Goal: Download file/media

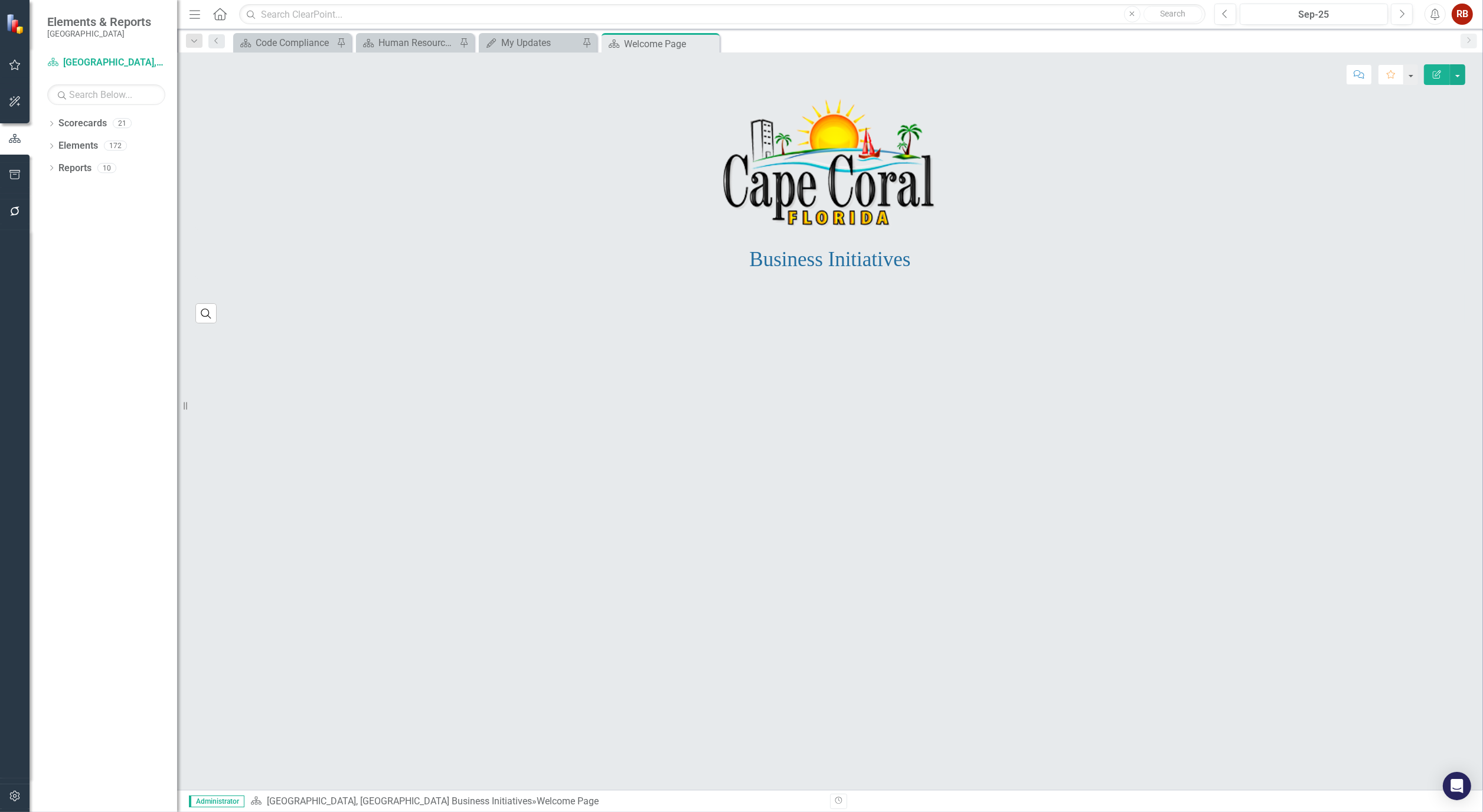
click at [15, 205] on button "button" at bounding box center [15, 211] width 26 height 24
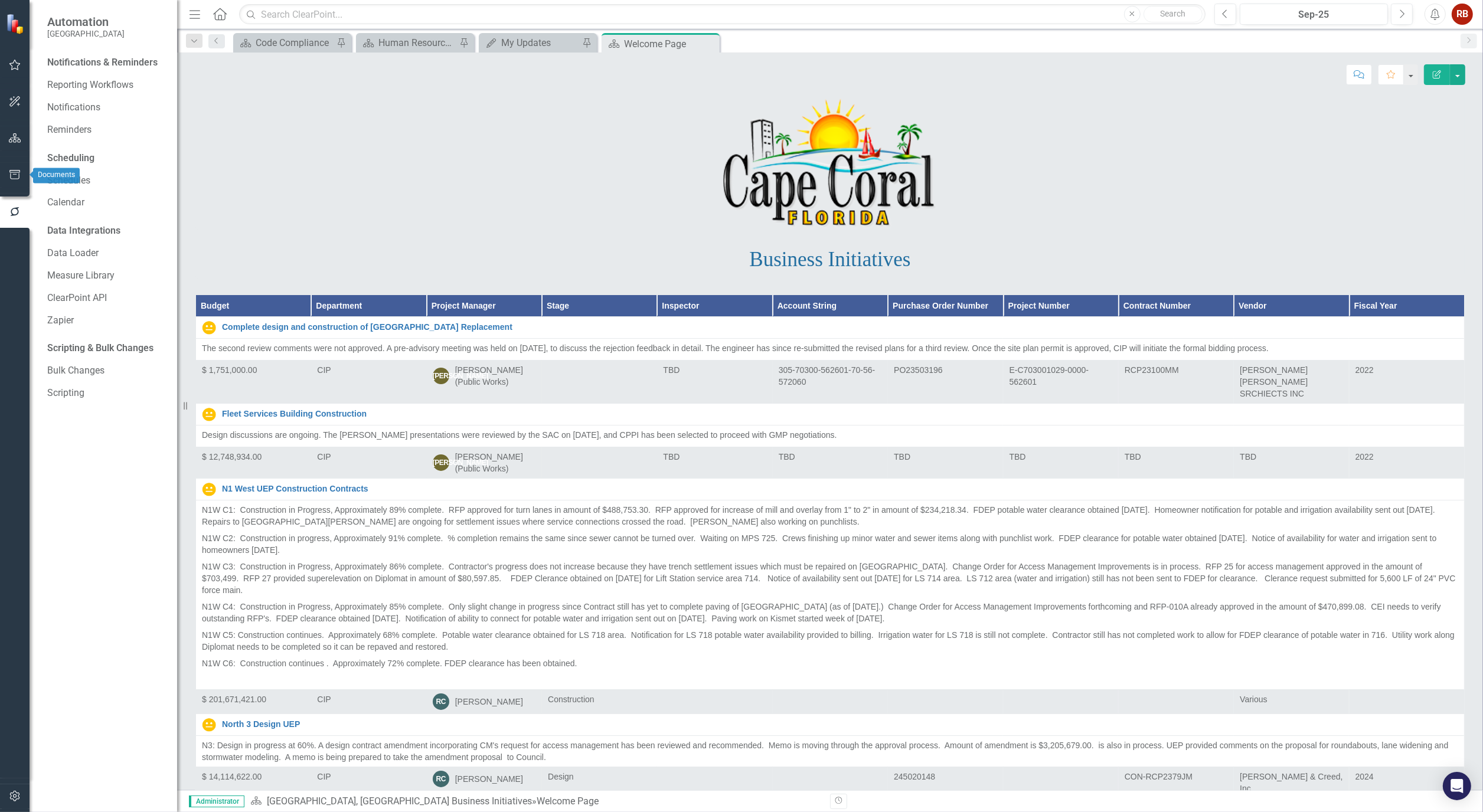
click at [9, 164] on button "button" at bounding box center [15, 175] width 26 height 24
click at [103, 77] on link "Briefing Books" at bounding box center [106, 82] width 118 height 14
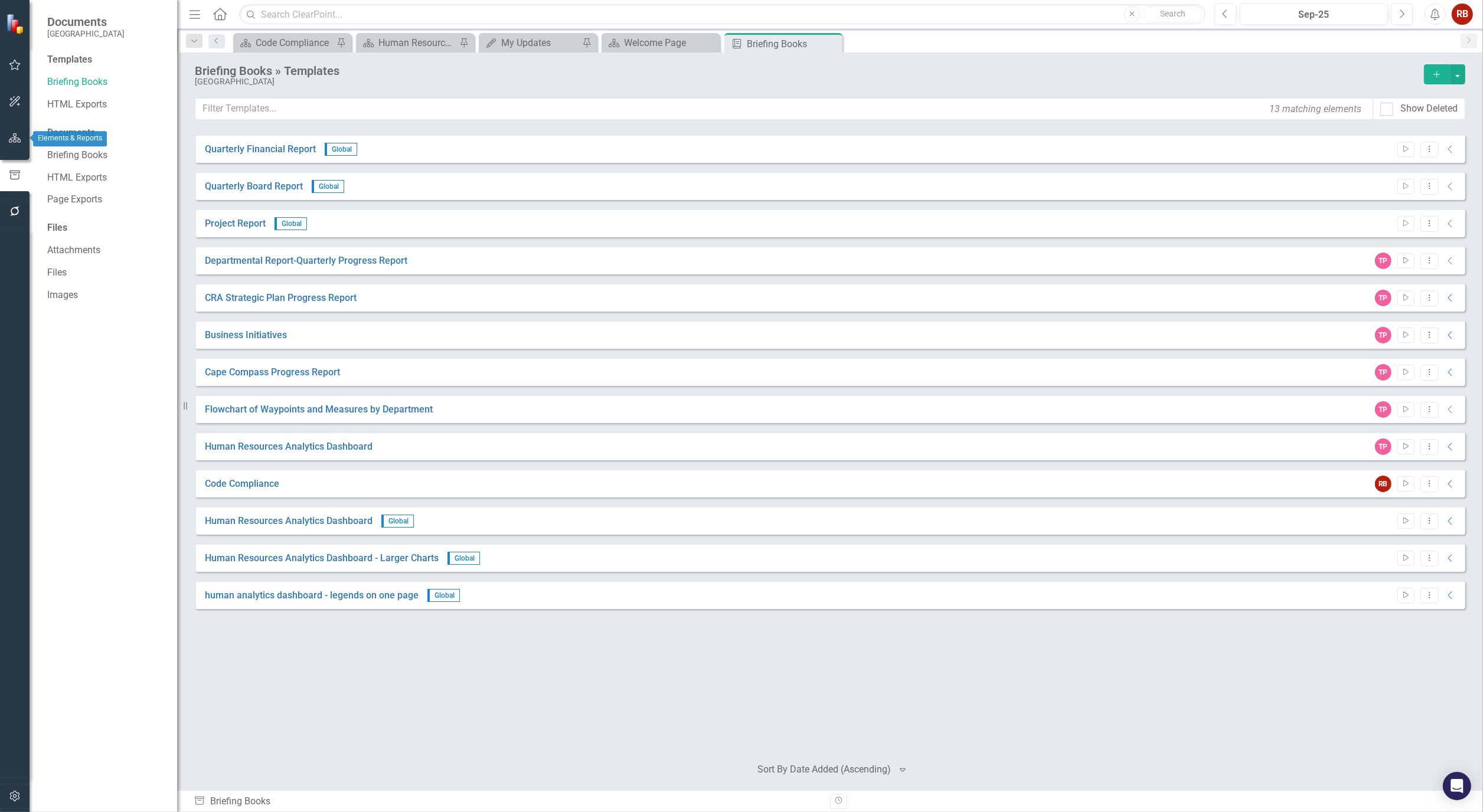
click at [14, 133] on icon "button" at bounding box center [15, 138] width 13 height 9
click at [55, 166] on icon "Dropdown" at bounding box center [51, 169] width 8 height 6
click at [55, 185] on div "Dropdown" at bounding box center [56, 190] width 8 height 10
click at [50, 121] on div "Dropdown" at bounding box center [51, 124] width 8 height 10
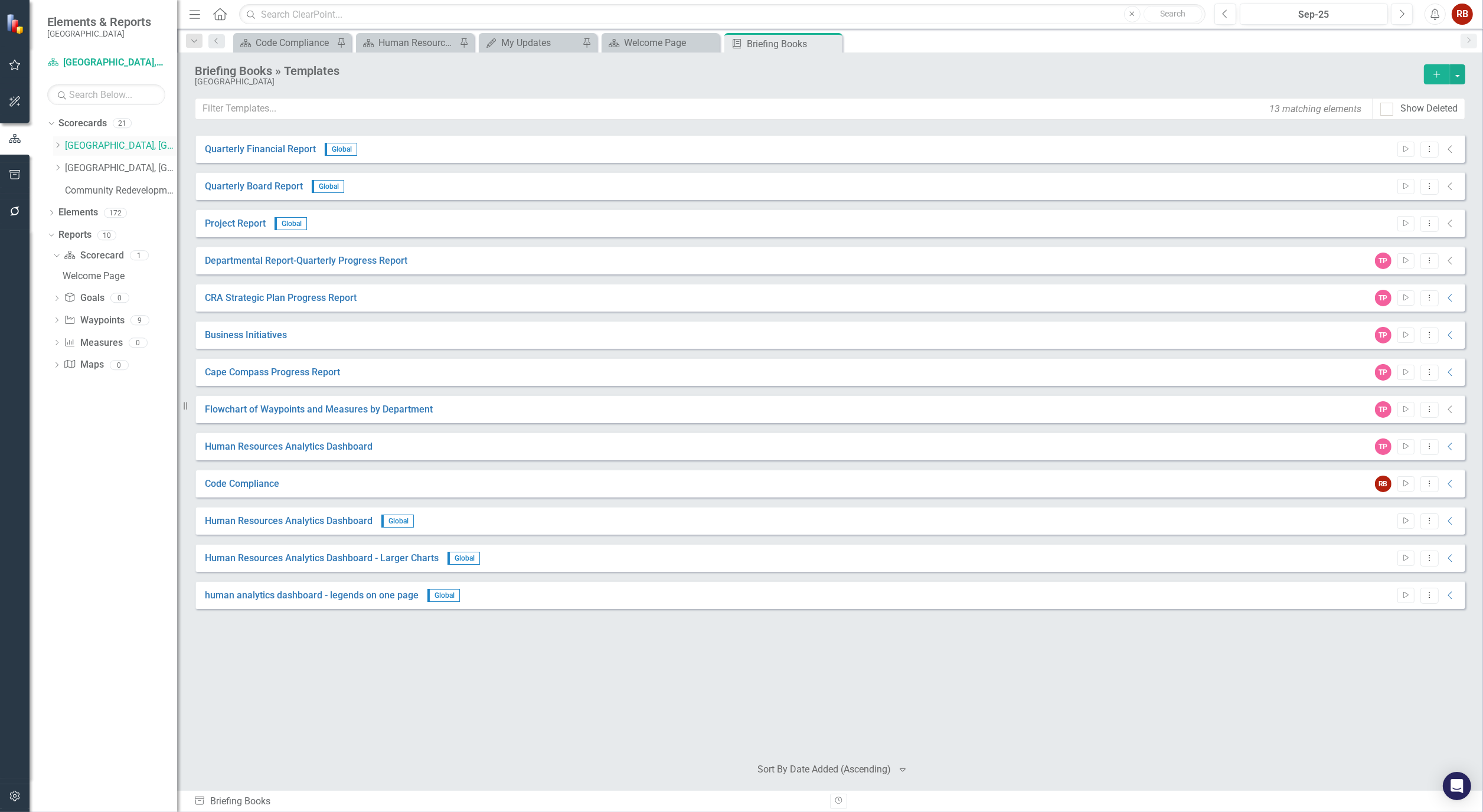
click at [81, 137] on div "Dropdown [GEOGRAPHIC_DATA], [GEOGRAPHIC_DATA] Business Initiatives" at bounding box center [115, 145] width 124 height 19
click at [54, 321] on icon "Dropdown" at bounding box center [56, 321] width 8 height 6
click at [91, 494] on div "GO Bonds" at bounding box center [120, 496] width 114 height 11
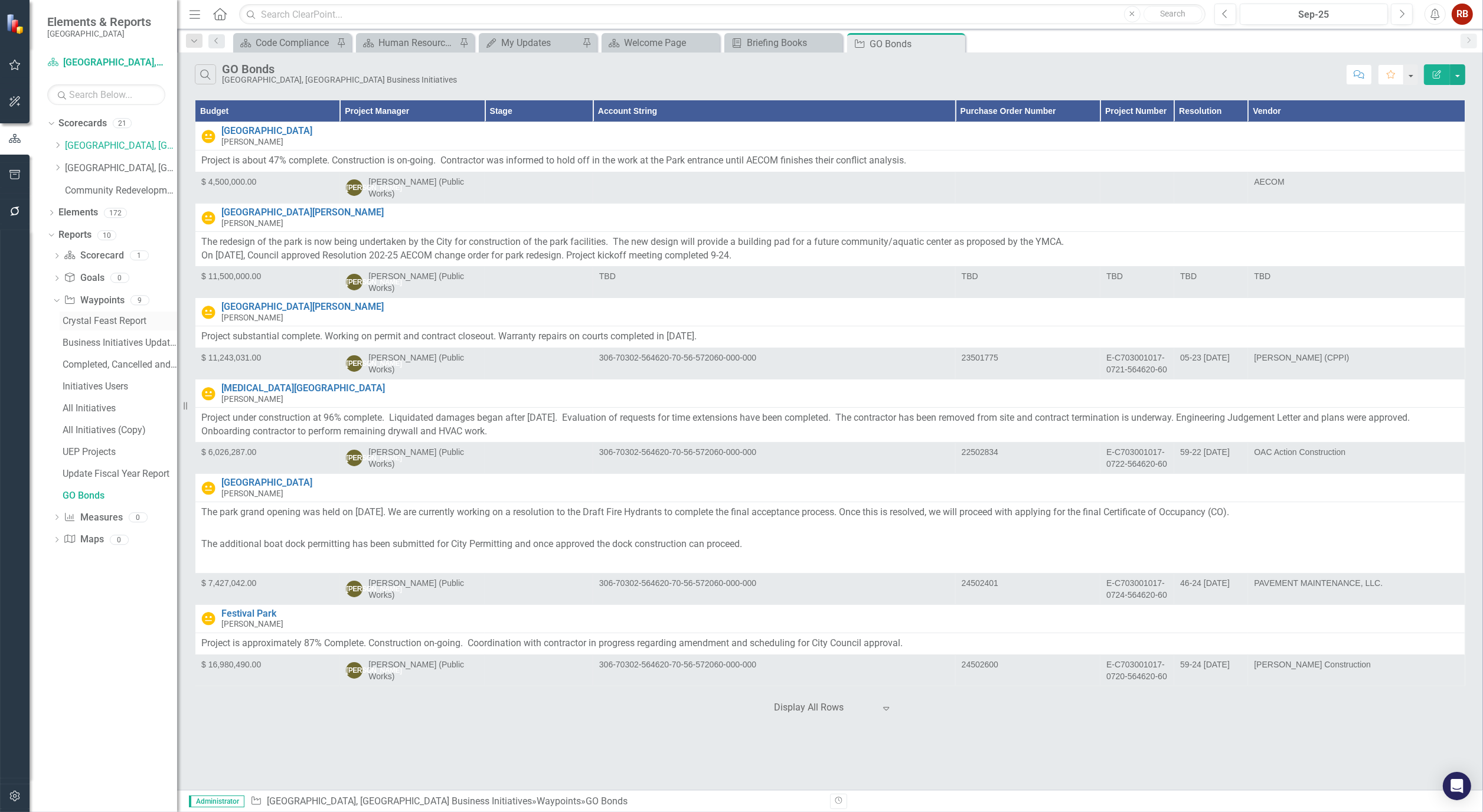
click at [93, 315] on link "Crystal Feast Report" at bounding box center [118, 321] width 117 height 19
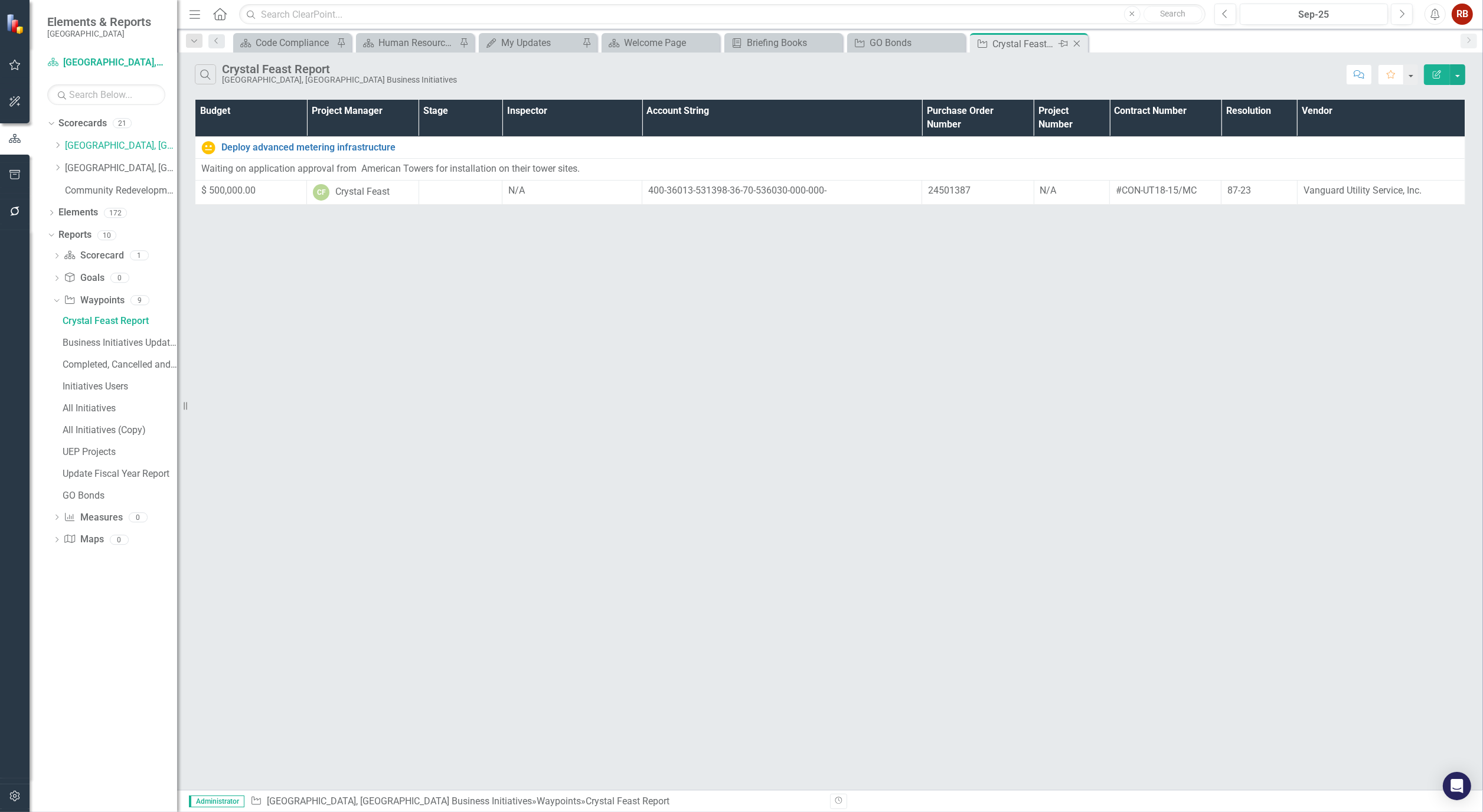
click at [1082, 43] on icon "Close" at bounding box center [1076, 44] width 12 height 9
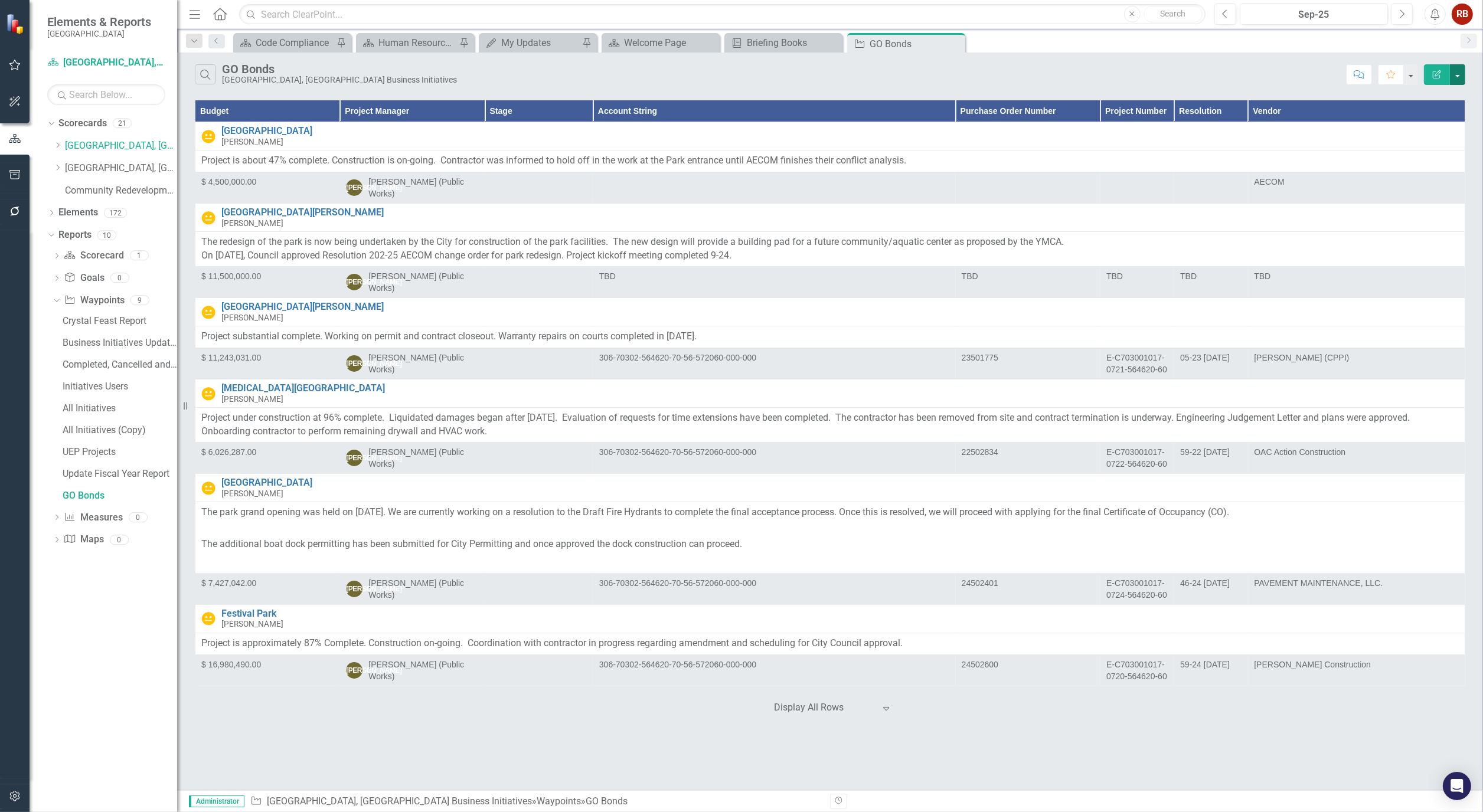
click at [1457, 72] on button "button" at bounding box center [1458, 74] width 15 height 21
click at [1448, 113] on link "PDF Export to PDF" at bounding box center [1418, 120] width 93 height 22
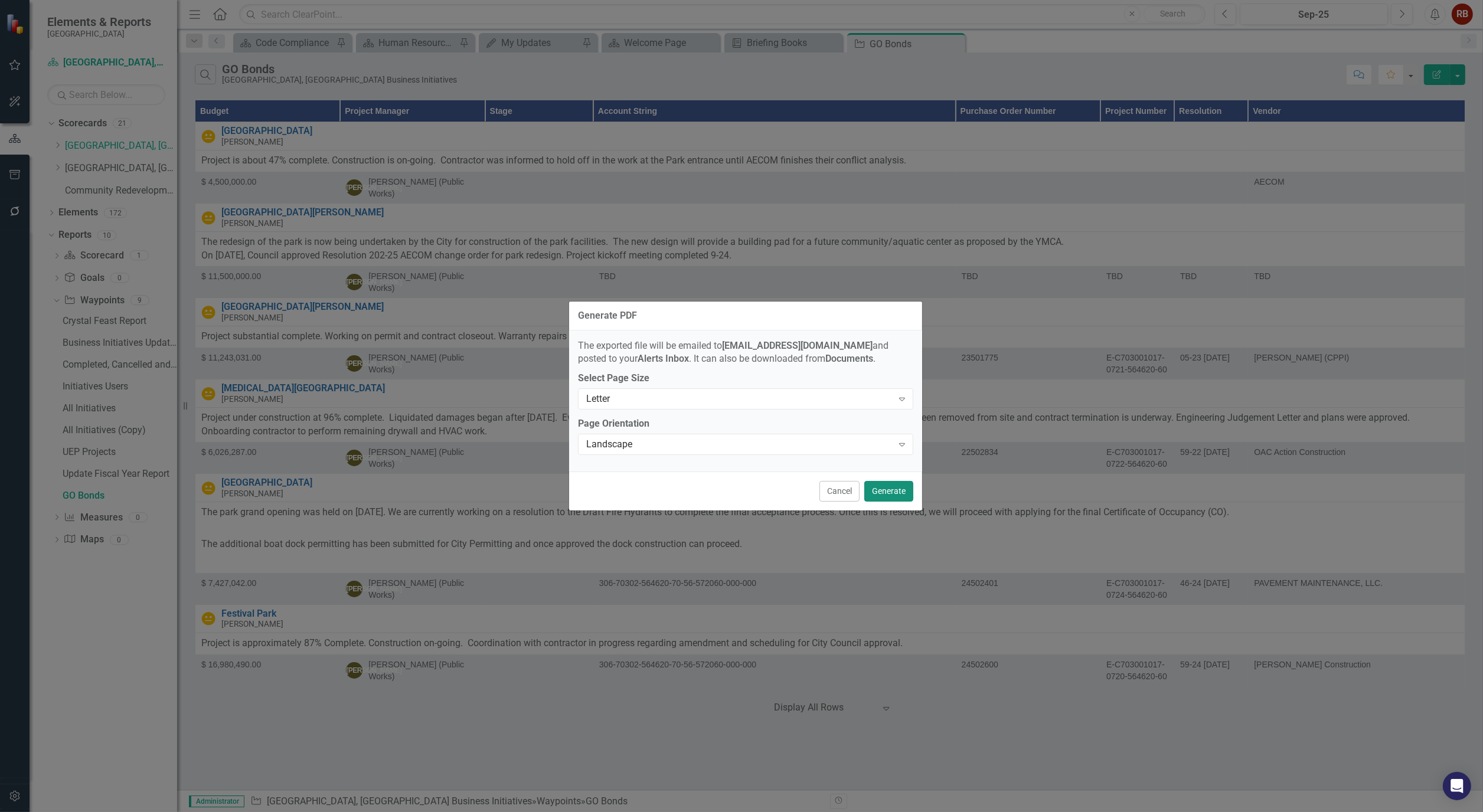
click at [889, 489] on button "Generate" at bounding box center [889, 491] width 49 height 21
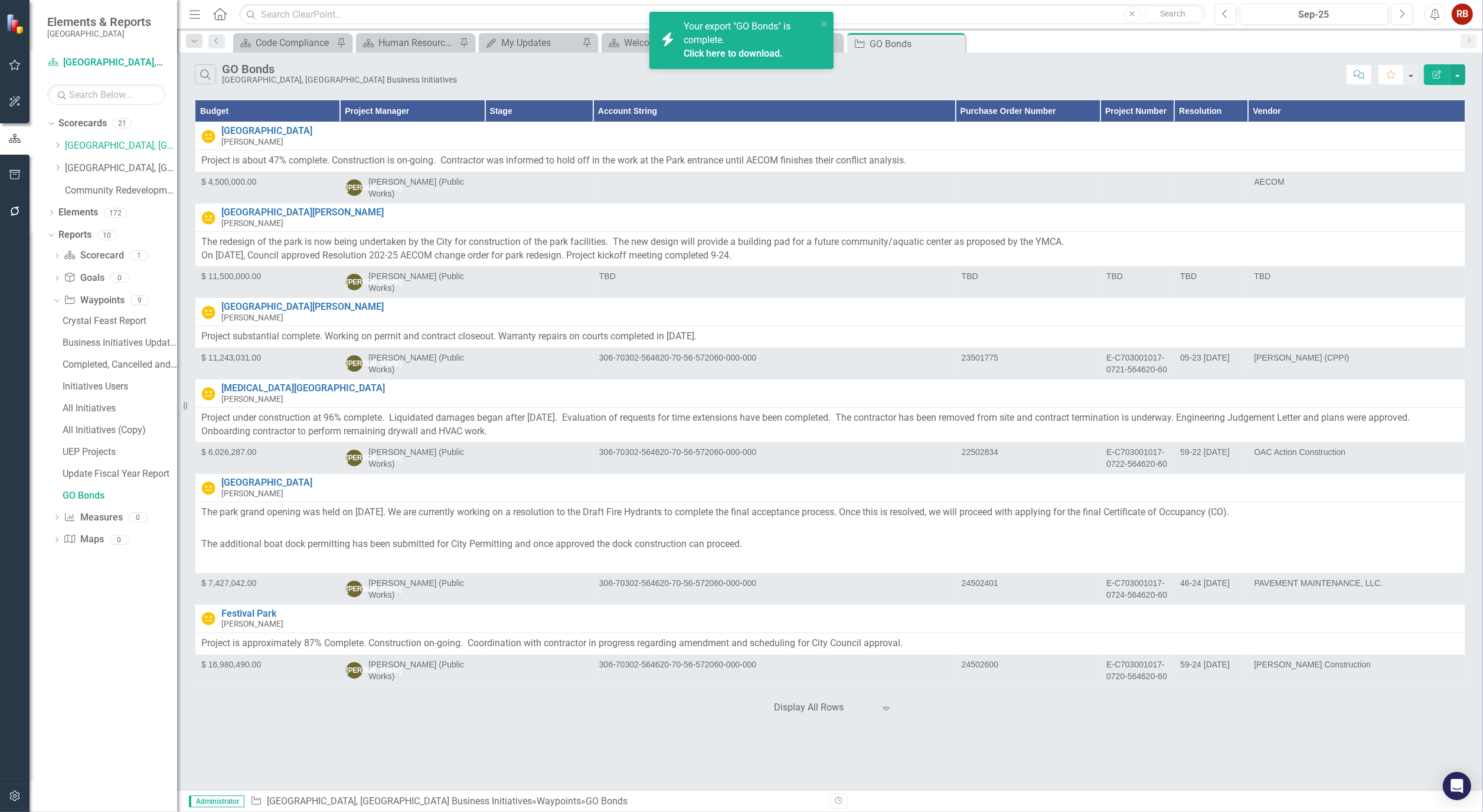
click at [742, 56] on link "Click here to download." at bounding box center [732, 54] width 99 height 11
